Goal: Transaction & Acquisition: Purchase product/service

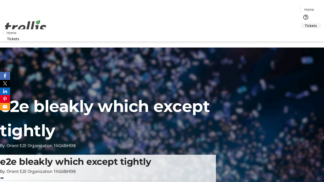
click at [305, 23] on span "Tickets" at bounding box center [311, 25] width 12 height 5
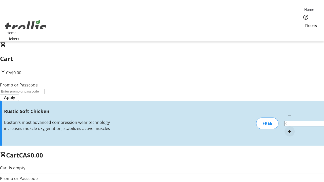
click at [286, 128] on mat-icon "Increment by one" at bounding box center [289, 131] width 6 height 6
type input "1"
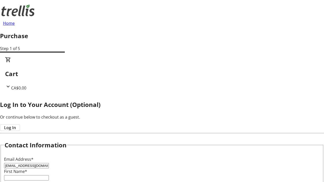
type input "[EMAIL_ADDRESS][DOMAIN_NAME]"
type input "[PERSON_NAME]"
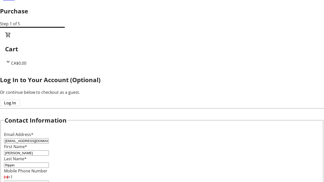
type input "Rippin"
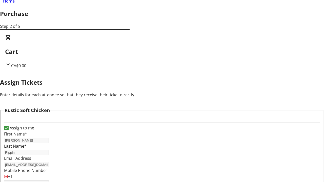
scroll to position [31, 0]
